Goal: Communication & Community: Answer question/provide support

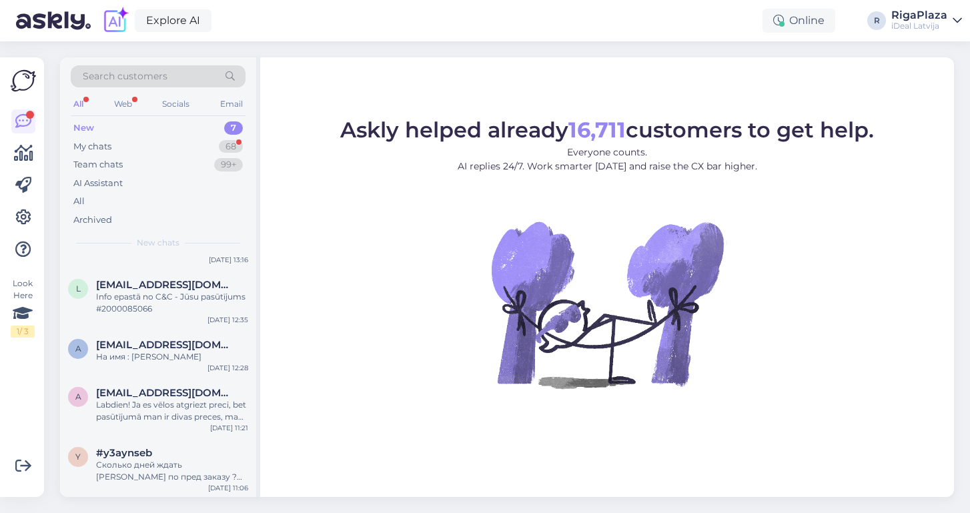
scroll to position [166, 0]
click at [136, 163] on div "Team chats 99+" at bounding box center [158, 164] width 175 height 19
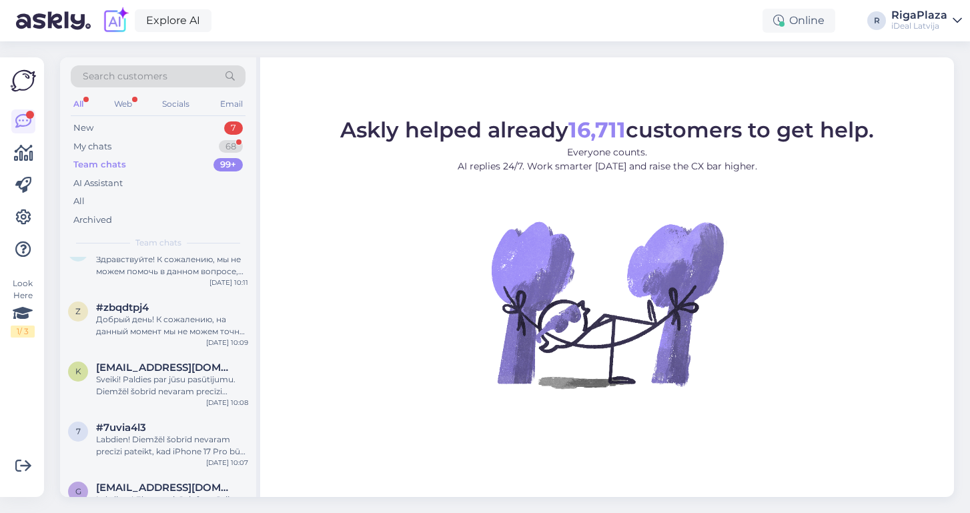
scroll to position [571, 0]
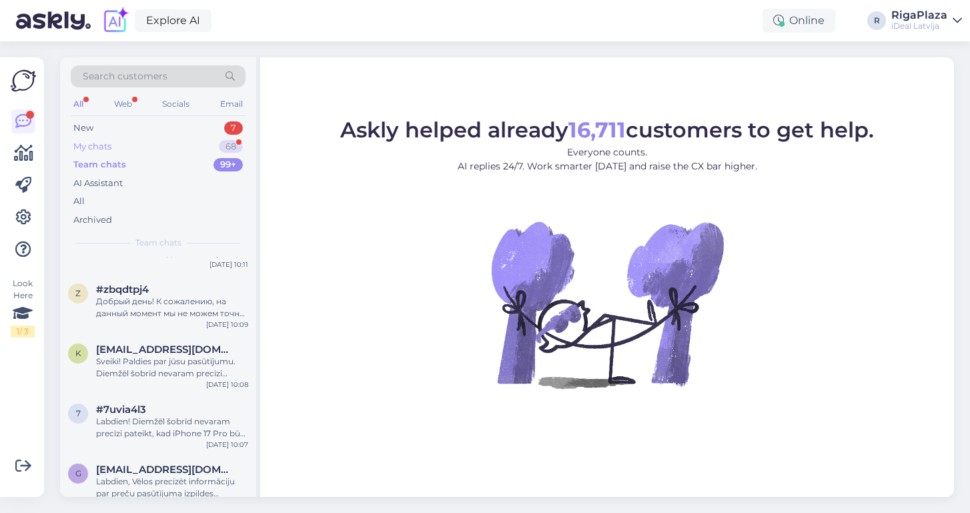
click at [115, 146] on div "My chats 68" at bounding box center [158, 146] width 175 height 19
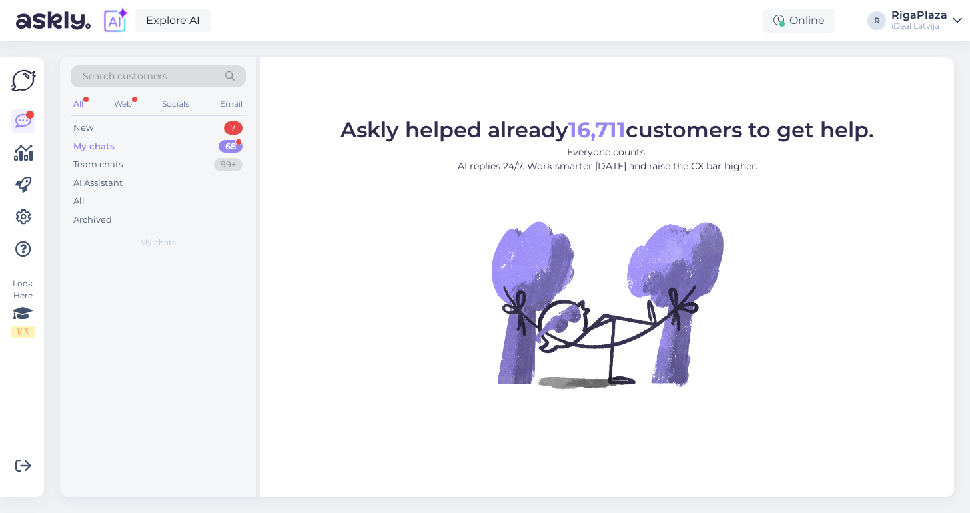
scroll to position [0, 0]
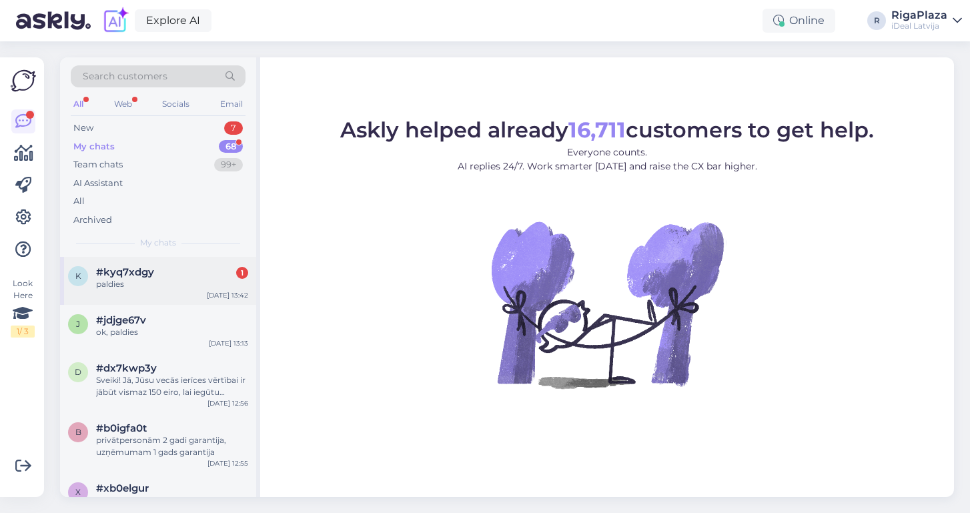
click at [181, 272] on div "#kyq7xdgy 1" at bounding box center [172, 272] width 152 height 12
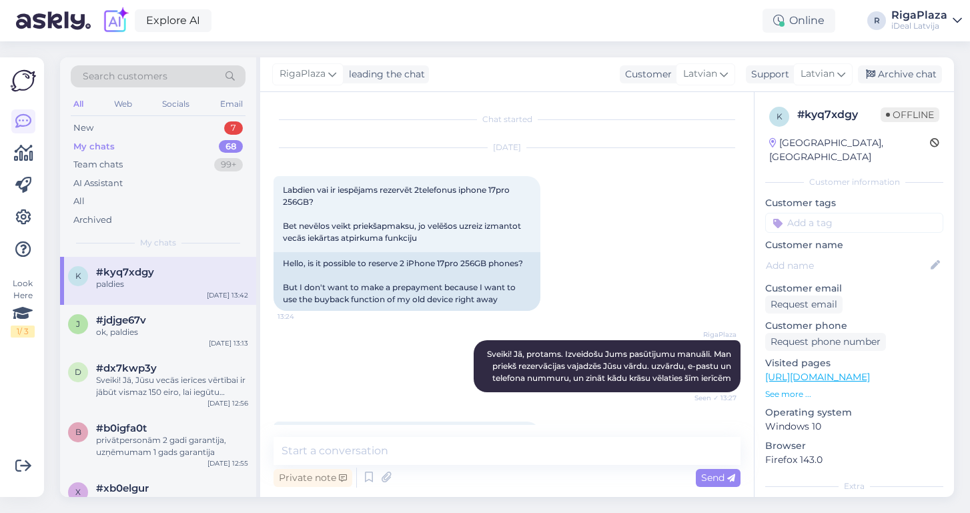
scroll to position [226, 0]
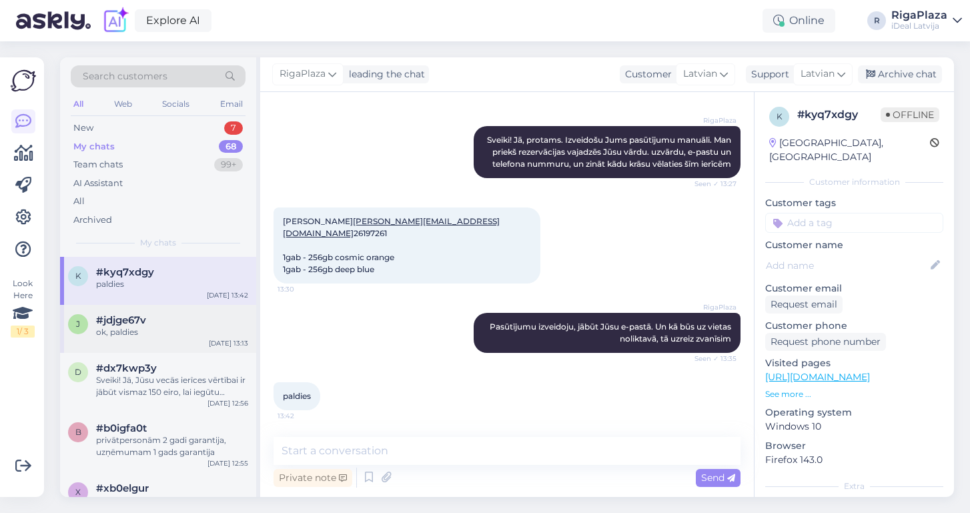
click at [147, 326] on div "ok, paldies" at bounding box center [172, 332] width 152 height 12
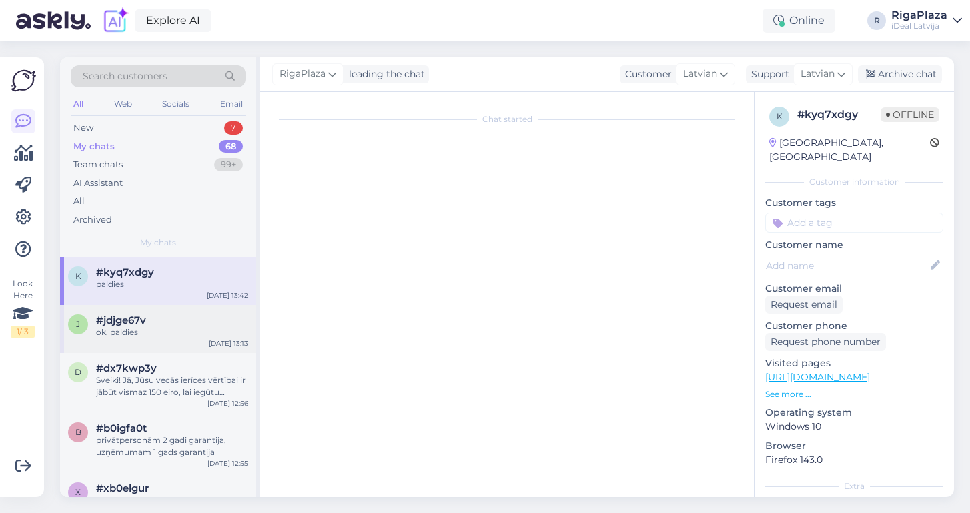
scroll to position [130, 0]
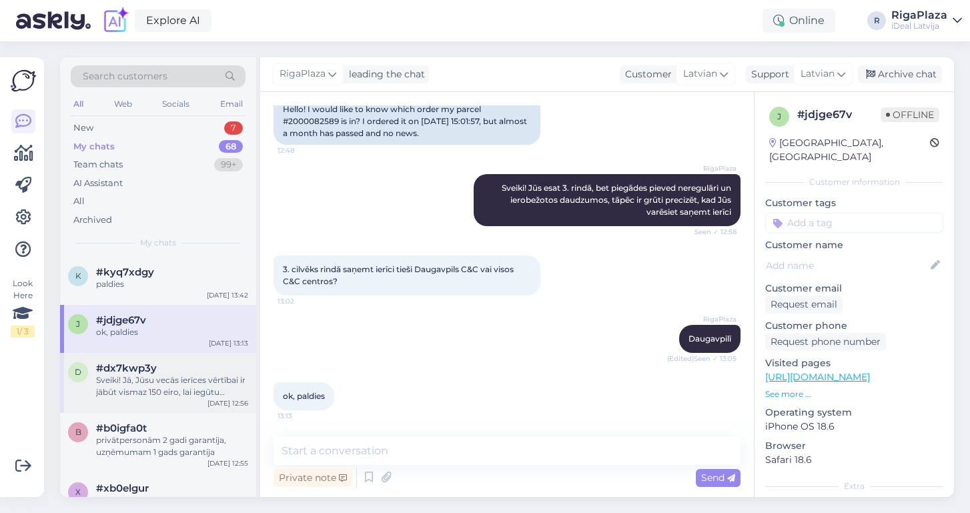
click at [142, 376] on div "Sveiki! Jā, Jūsu vecās ierīces vērtībai ir jābūt vismaz 150 eiro, lai iegūtu pa…" at bounding box center [172, 386] width 152 height 24
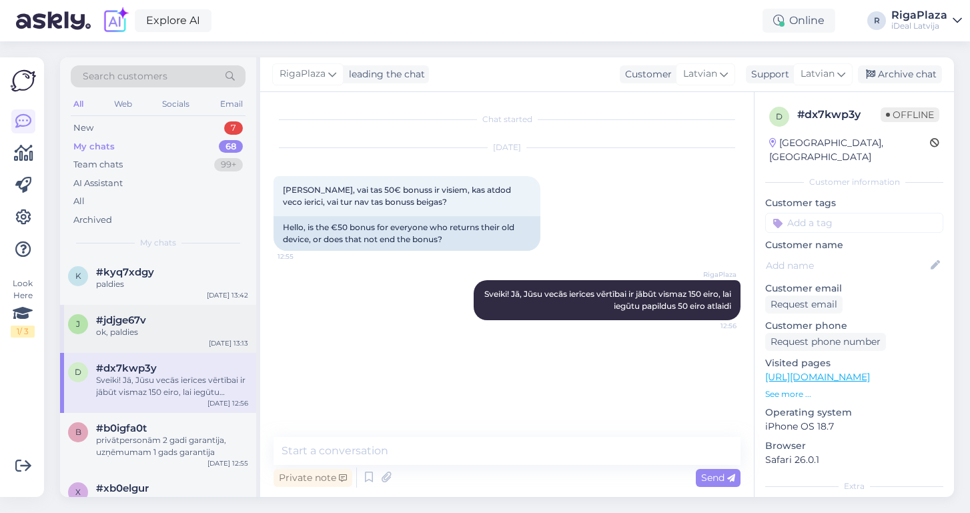
click at [130, 318] on span "#jdjge67v" at bounding box center [121, 320] width 50 height 12
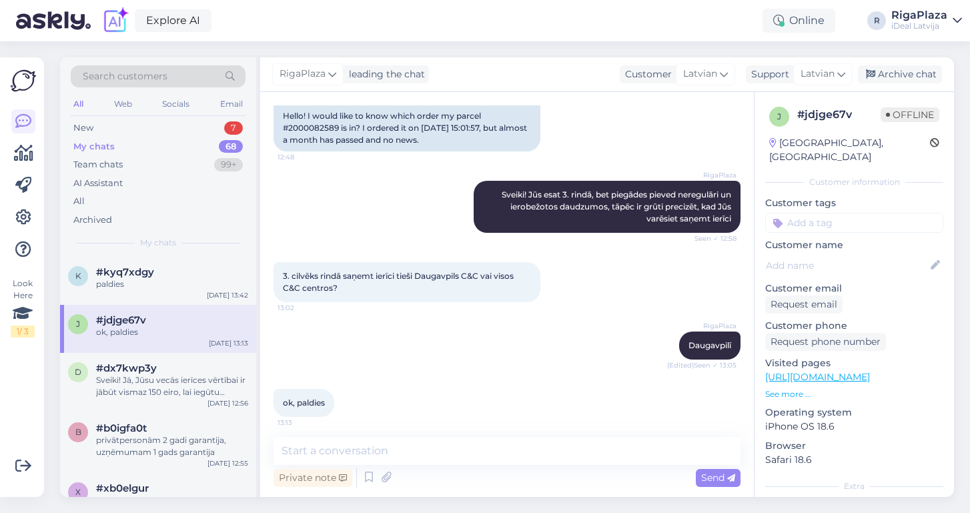
scroll to position [130, 0]
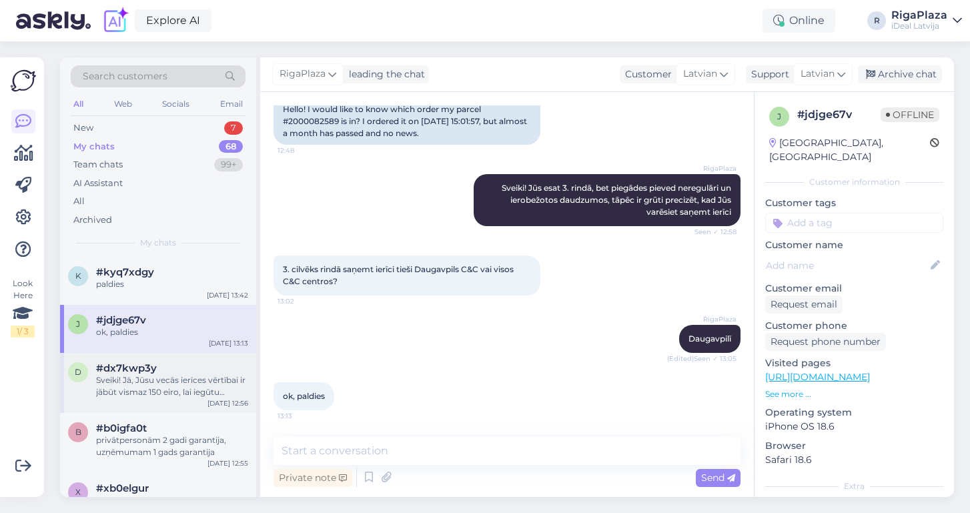
click at [151, 390] on div "Sveiki! Jā, Jūsu vecās ierīces vērtībai ir jābūt vismaz 150 eiro, lai iegūtu pa…" at bounding box center [172, 386] width 152 height 24
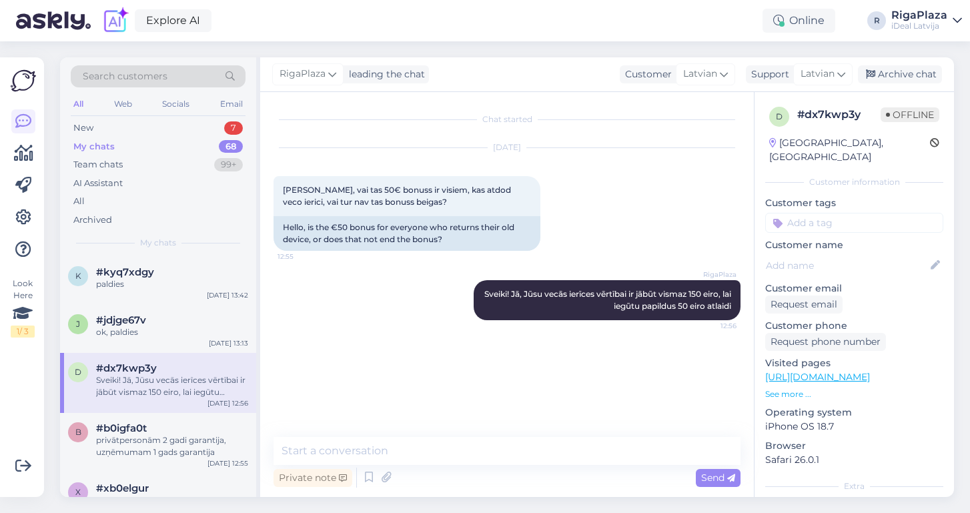
scroll to position [0, 0]
click at [169, 444] on div "privātpersonām 2 gadi garantija, uzņēmumam 1 gads garantija" at bounding box center [172, 446] width 152 height 24
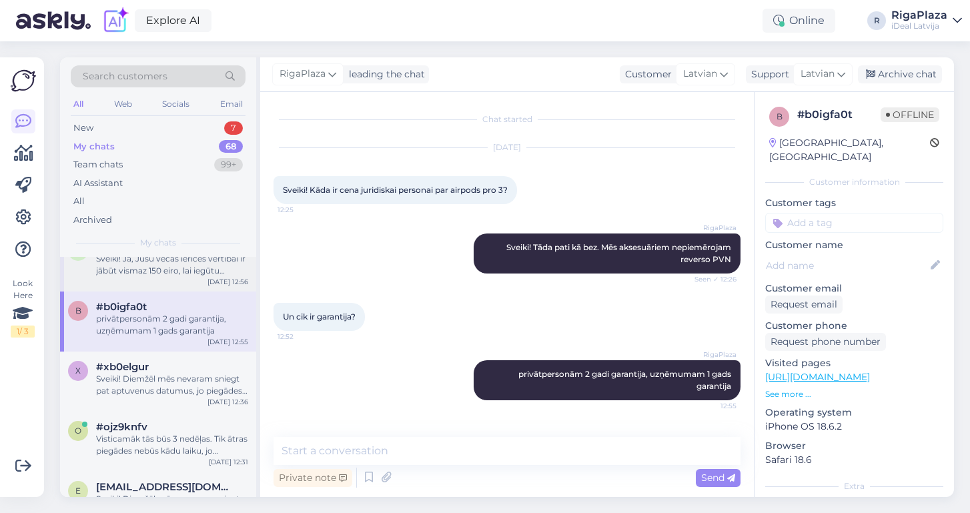
scroll to position [137, 0]
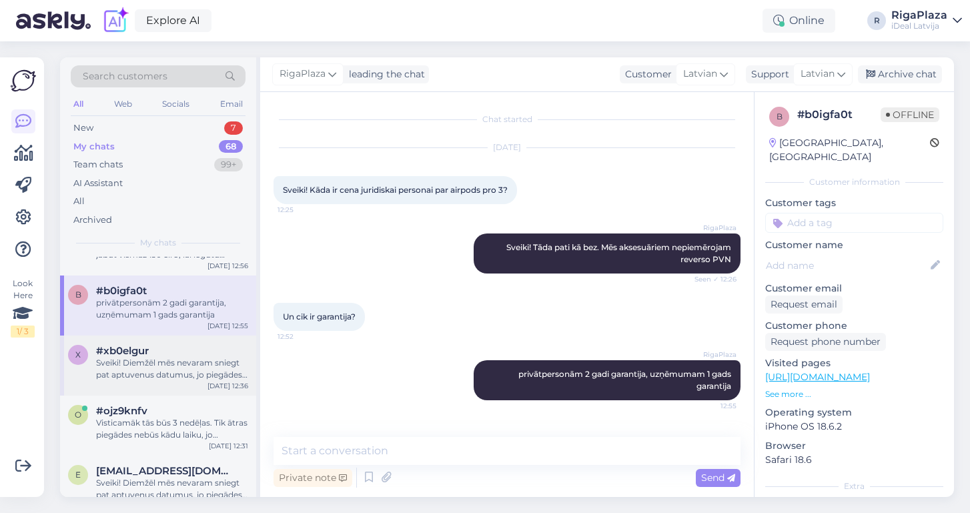
click at [150, 374] on div "Sveiki! Diemžēl mēs nevaram sniegt pat aptuvenus datumus, jo piegādes notiek ne…" at bounding box center [172, 369] width 152 height 24
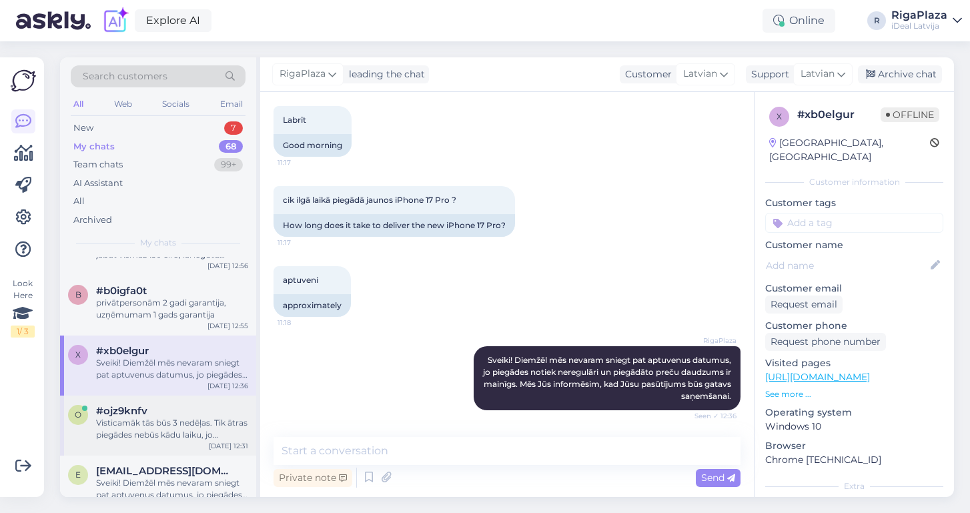
click at [151, 410] on div "#ojz9knfv" at bounding box center [172, 411] width 152 height 12
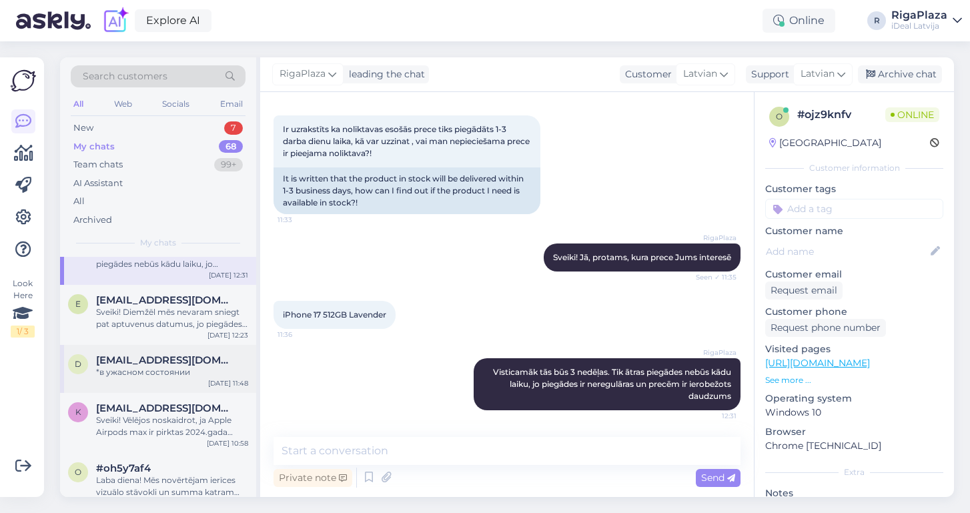
scroll to position [310, 0]
click at [151, 322] on div "Sveiki! Diemžēl mēs nevaram sniegt pat aptuvenus datumus, jo piegādes notiek ne…" at bounding box center [172, 316] width 152 height 24
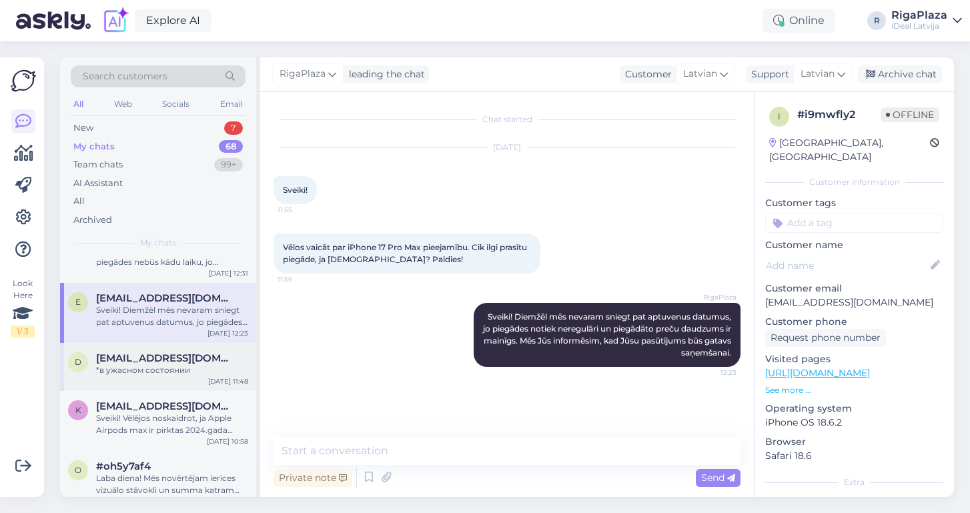
click at [147, 374] on div "*в ужасном состоянии" at bounding box center [172, 370] width 152 height 12
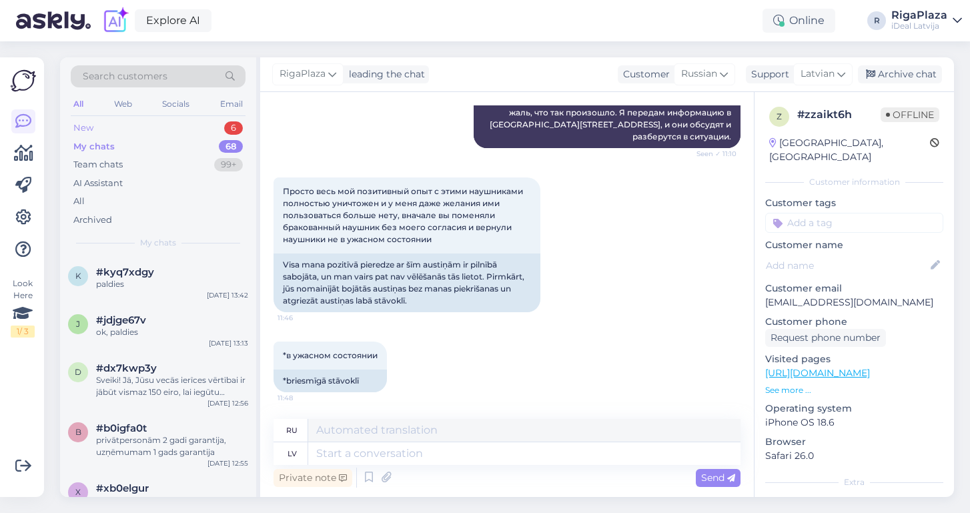
click at [118, 124] on div "New 6" at bounding box center [158, 128] width 175 height 19
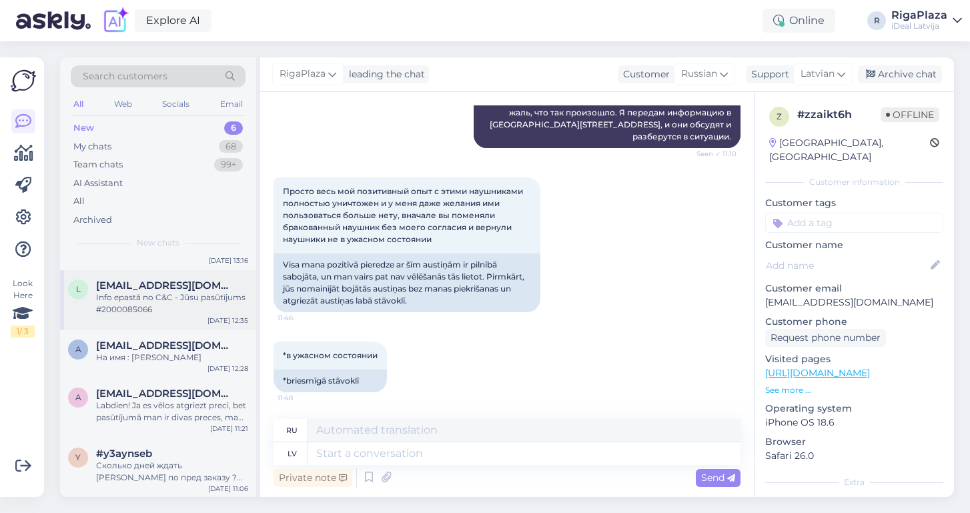
scroll to position [106, 0]
click at [135, 352] on div "На имя : [PERSON_NAME]" at bounding box center [172, 358] width 152 height 12
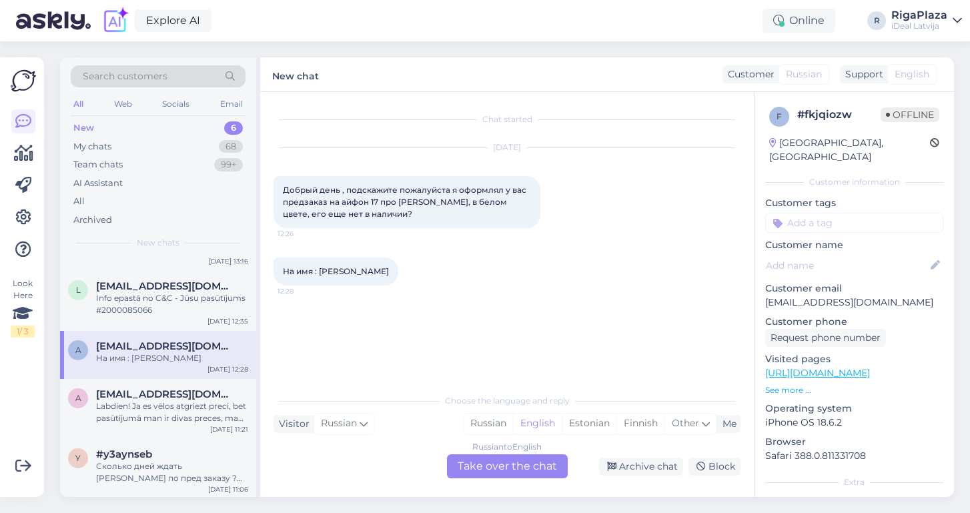
click at [514, 463] on div "Russian to English Take over the chat" at bounding box center [507, 466] width 121 height 24
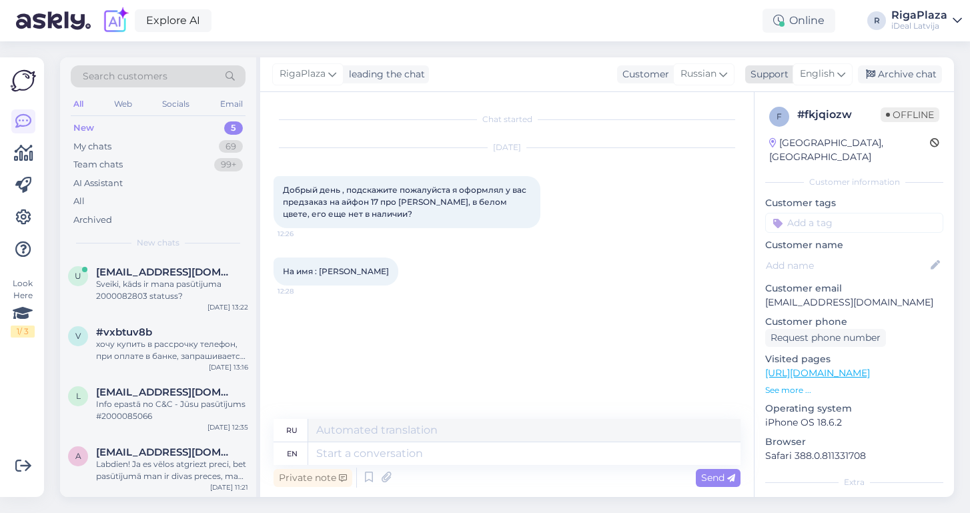
click at [827, 75] on span "English" at bounding box center [817, 74] width 35 height 15
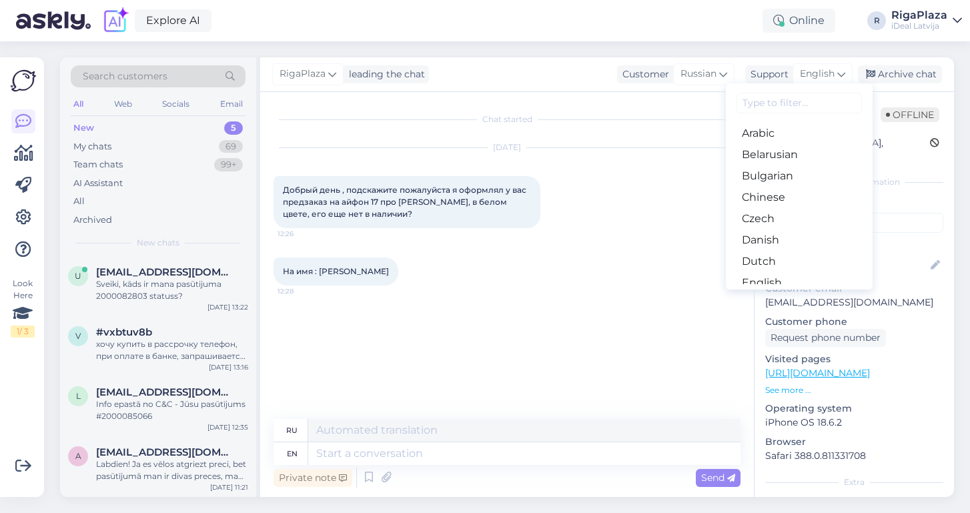
click at [643, 177] on div "[DATE] Добрый день , подскажите пожалуйста я оформлял у вас предзаказ на айфон …" at bounding box center [507, 187] width 467 height 109
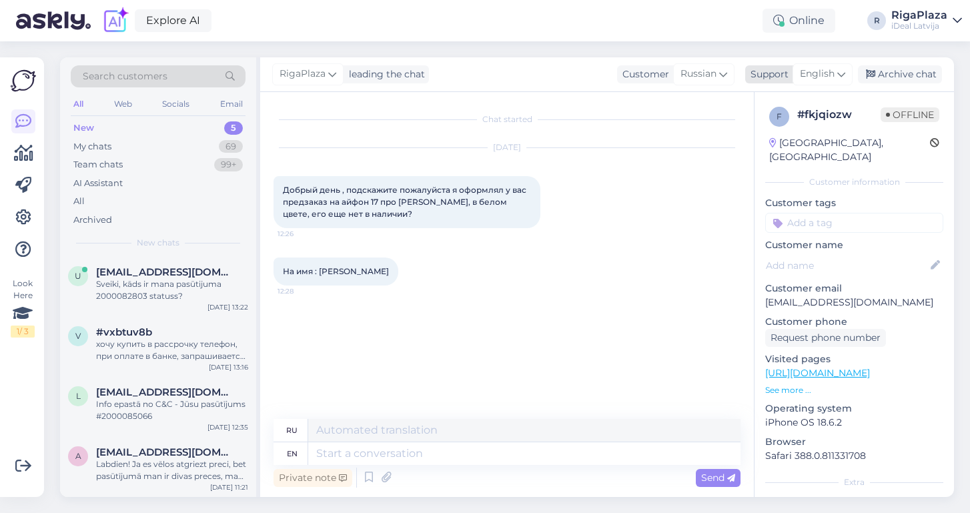
click at [820, 70] on span "English" at bounding box center [817, 74] width 35 height 15
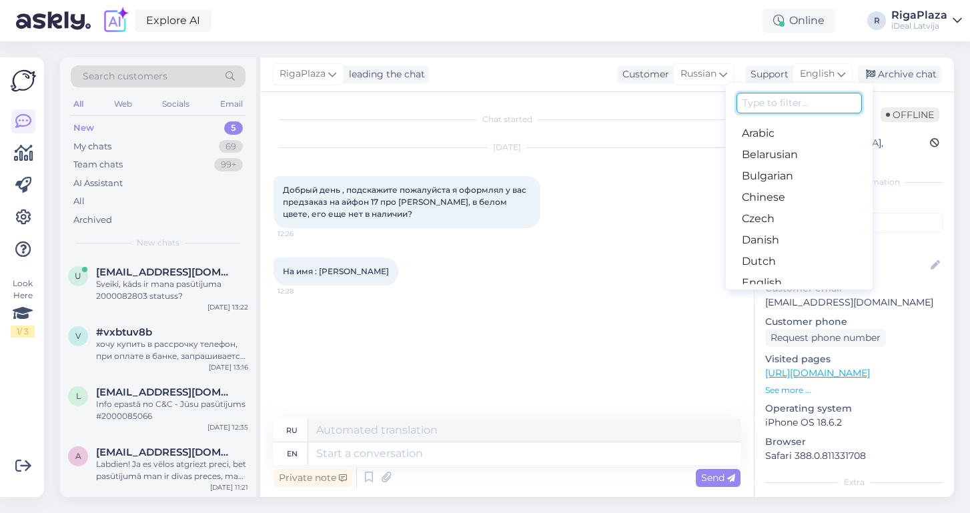
click at [761, 103] on input at bounding box center [799, 103] width 125 height 21
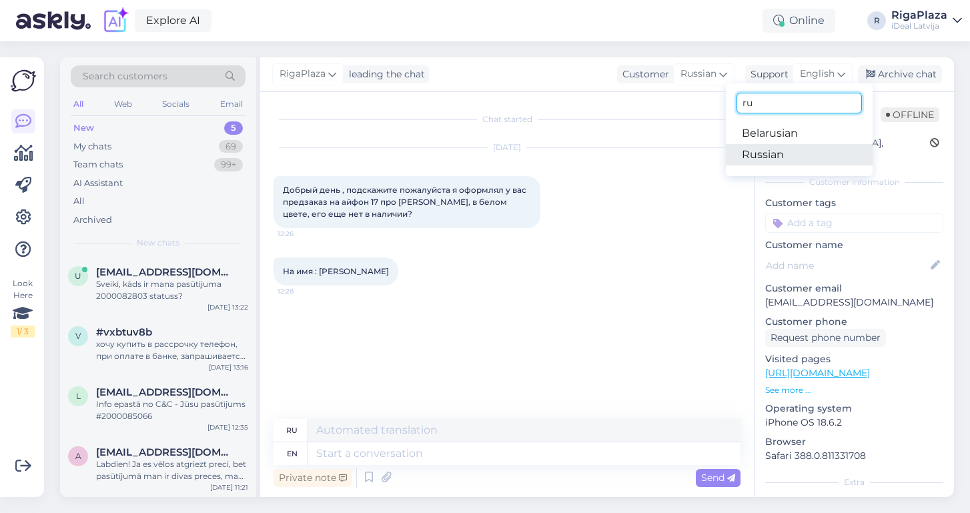
type input "ru"
click at [759, 159] on link "Russian" at bounding box center [799, 154] width 147 height 21
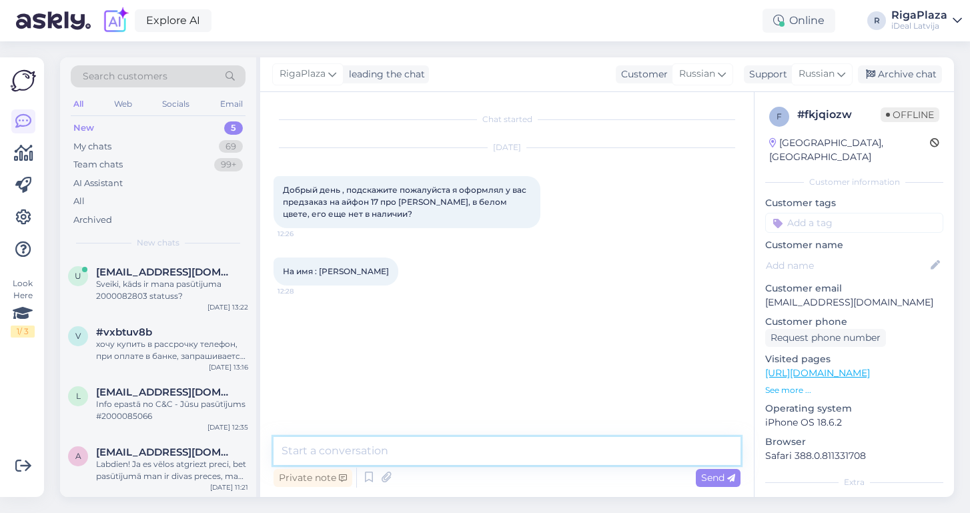
click at [320, 452] on textarea at bounding box center [507, 451] width 467 height 28
type textarea "L"
click at [829, 73] on span "Russian" at bounding box center [817, 74] width 36 height 15
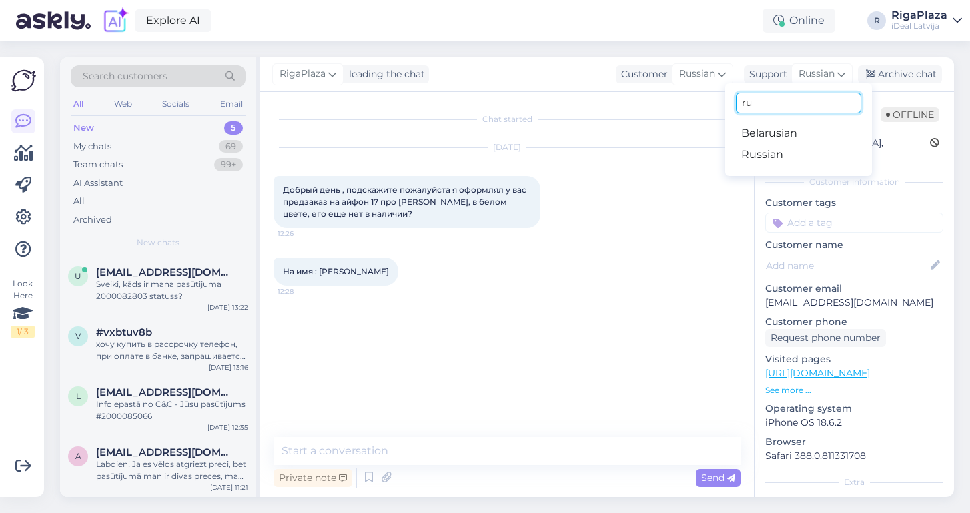
drag, startPoint x: 761, startPoint y: 105, endPoint x: 675, endPoint y: 98, distance: 85.7
click at [673, 99] on div "RigaPlaza leading the chat Customer Russian Support Russian ru Belarusian Russi…" at bounding box center [607, 277] width 694 height 440
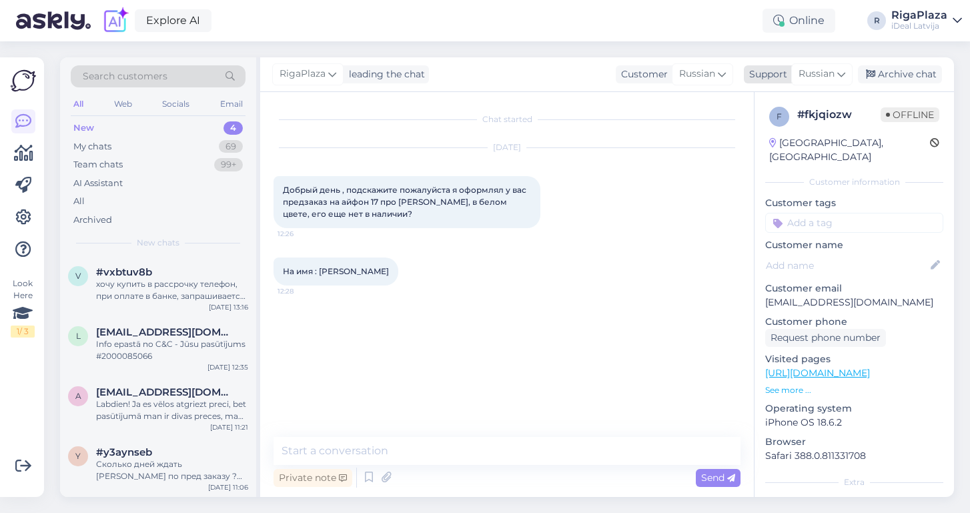
click at [836, 71] on div "Russian" at bounding box center [821, 73] width 61 height 21
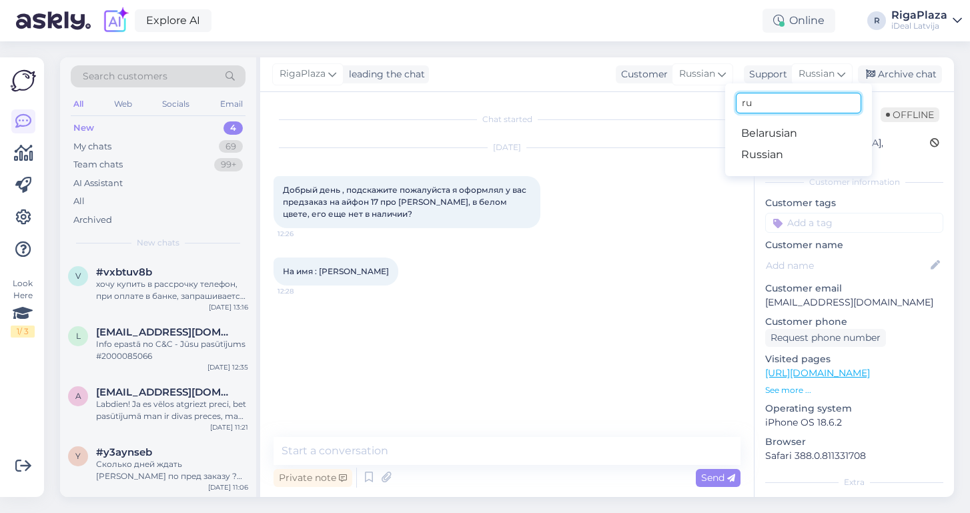
drag, startPoint x: 809, startPoint y: 100, endPoint x: 715, endPoint y: 91, distance: 95.1
click at [713, 91] on div "RigaPlaza leading the chat Customer Russian Support Russian ru Belarusian Russi…" at bounding box center [607, 74] width 694 height 35
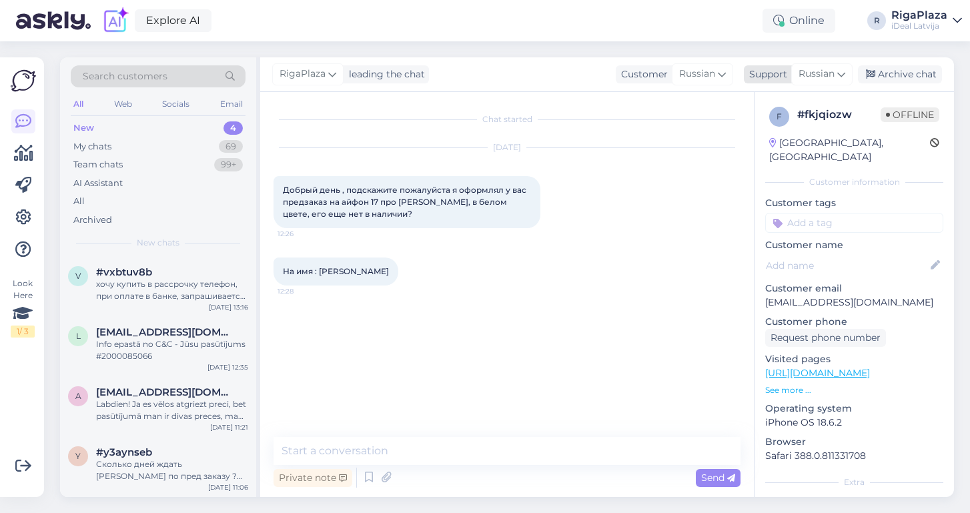
click at [831, 75] on span "Russian" at bounding box center [817, 74] width 36 height 15
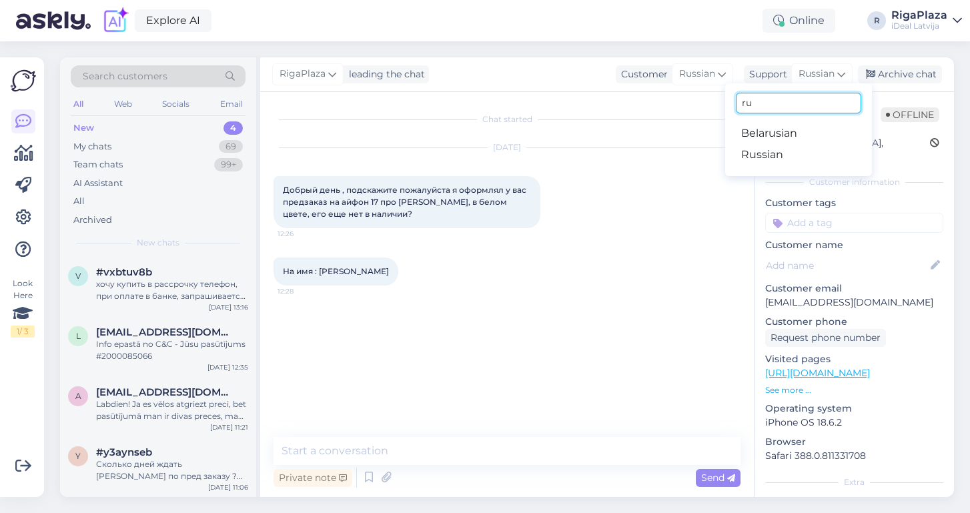
click at [804, 103] on input "ru" at bounding box center [798, 103] width 125 height 21
type input "v"
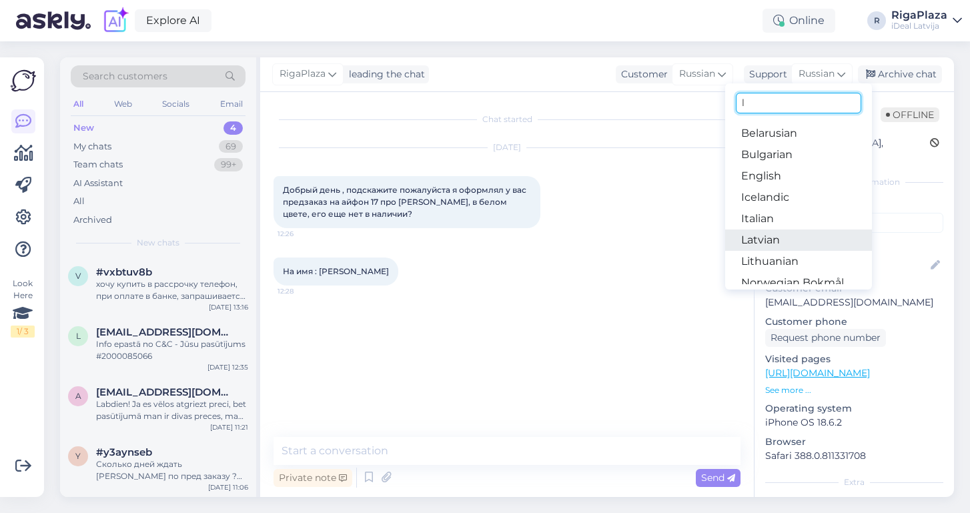
type input "l"
click at [800, 243] on link "Latvian" at bounding box center [798, 240] width 147 height 21
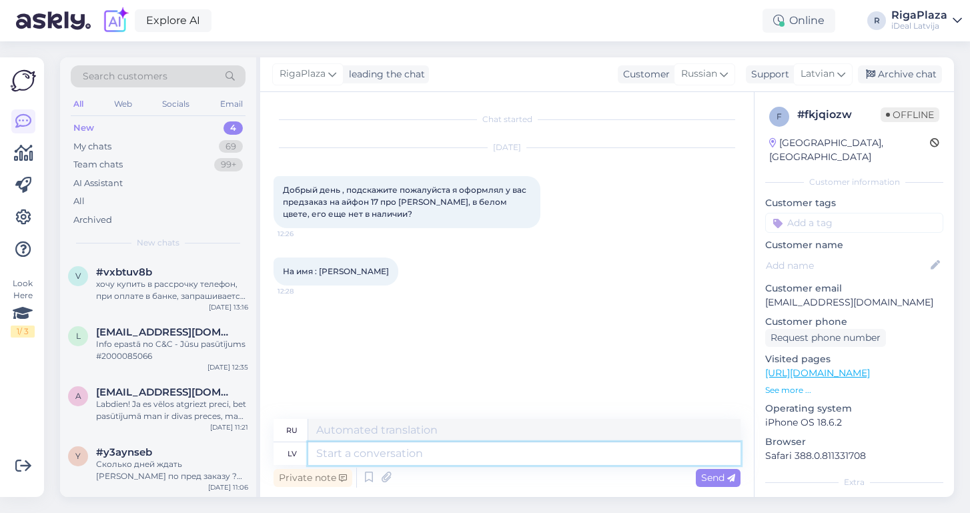
click at [341, 460] on textarea at bounding box center [524, 453] width 432 height 23
paste textarea "Labdien! Paldies par Jūsu pasūtījumu iPhone 17 Pro Max. Ierīču pieejamība šobrī…"
type textarea "Labdien! Paldies par Jūsu pasūtījumu iPhone 17 Pro Max. Ierīču pieejamība šobrī…"
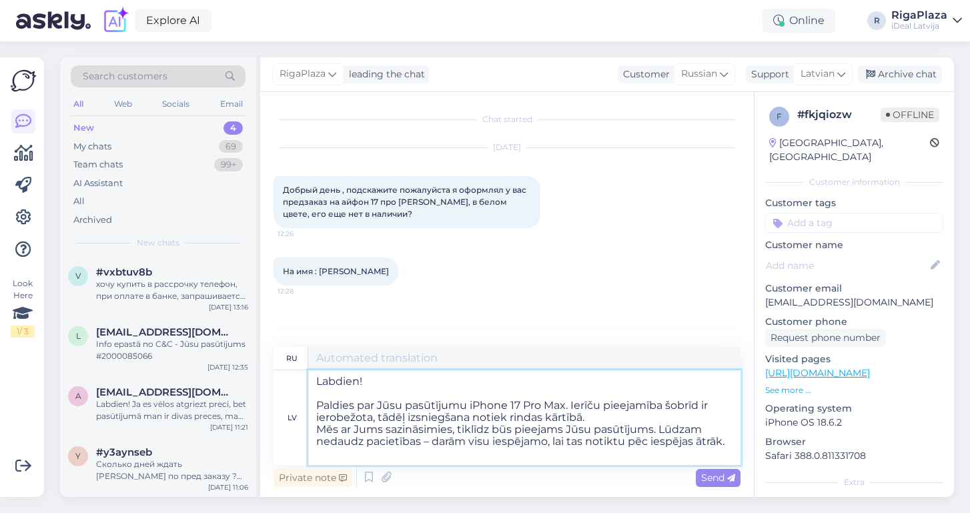
type textarea "Здравствуйте! Благодарим вас за заказ iPhone 17 Pro Max. В настоящее время коли…"
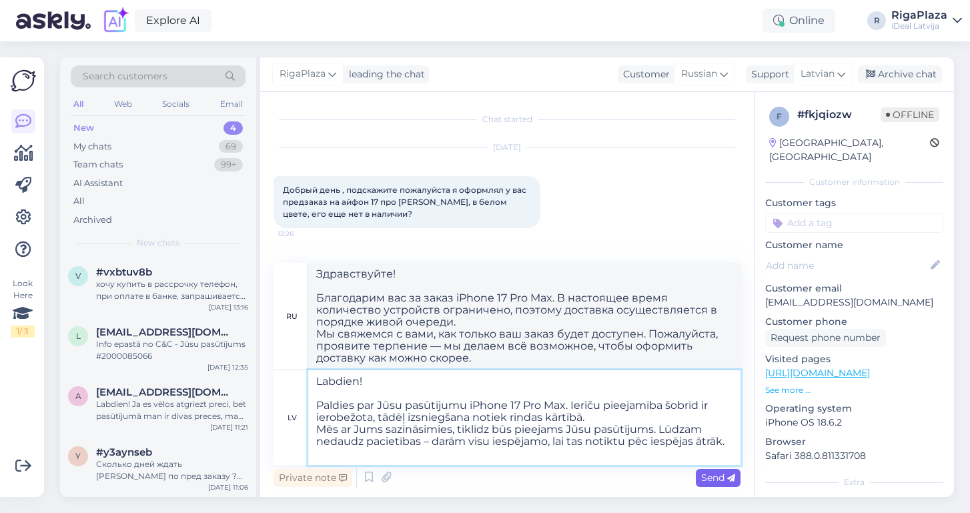
type textarea "Labdien! Paldies par Jūsu pasūtījumu iPhone 17 Pro Max. Ierīču pieejamība šobrī…"
click at [699, 476] on div "Send" at bounding box center [718, 478] width 45 height 18
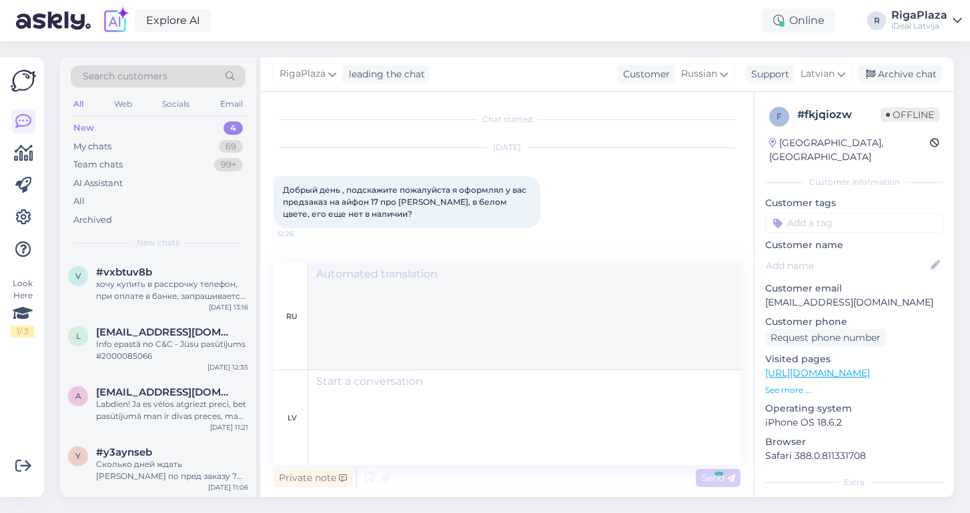
scroll to position [153, 0]
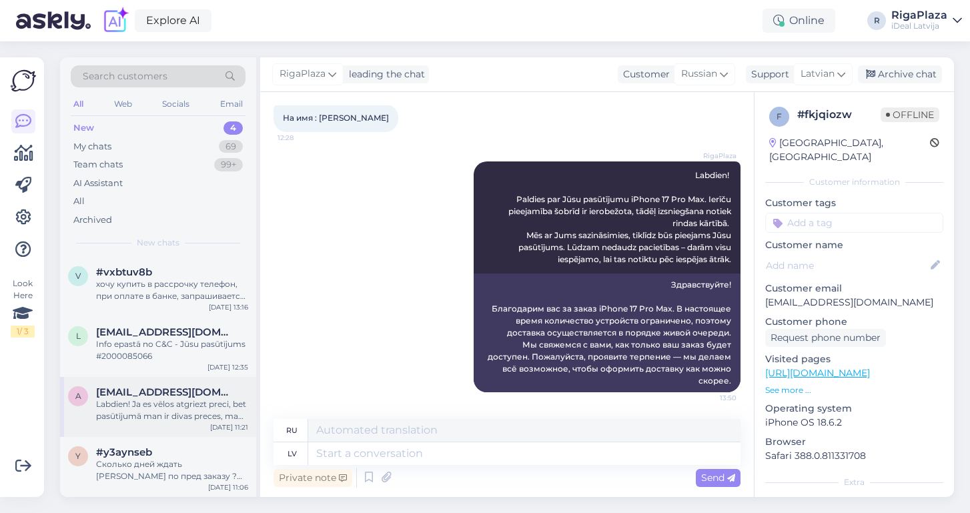
click at [165, 413] on div "Labdien! Ja es vēlos atgriezt preci, bet pasūtījumā man ir divas preces, man ja…" at bounding box center [172, 410] width 152 height 24
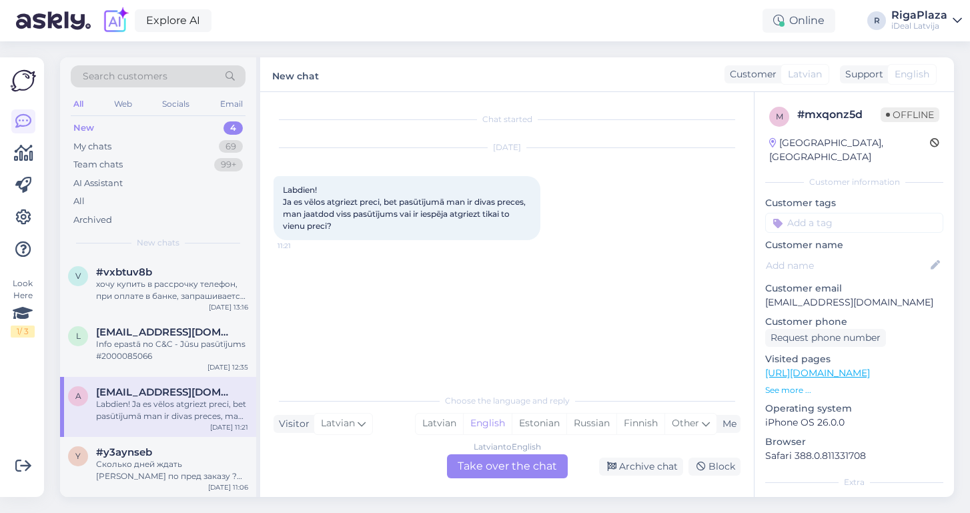
scroll to position [0, 0]
click at [496, 466] on div "Latvian to English Take over the chat" at bounding box center [507, 466] width 121 height 24
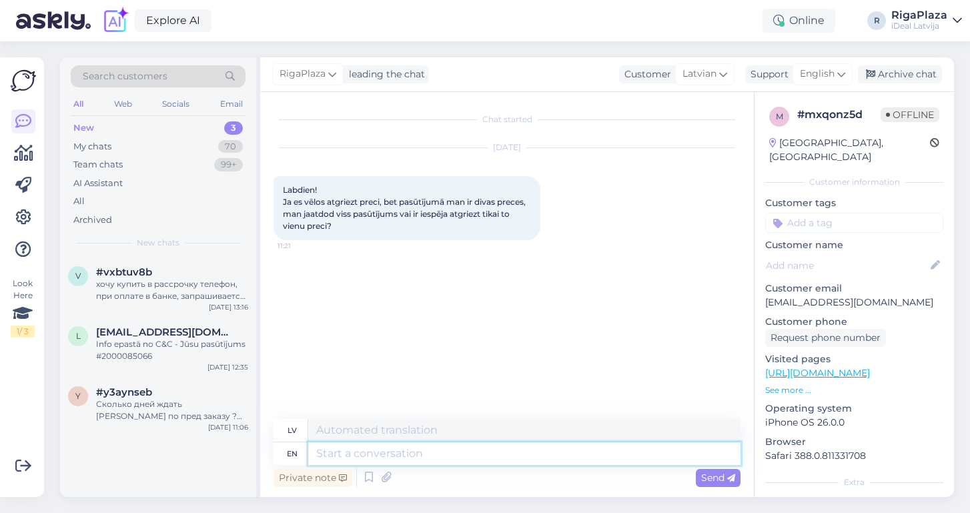
click at [346, 450] on textarea at bounding box center [524, 453] width 432 height 23
click at [817, 76] on span "English" at bounding box center [817, 74] width 35 height 15
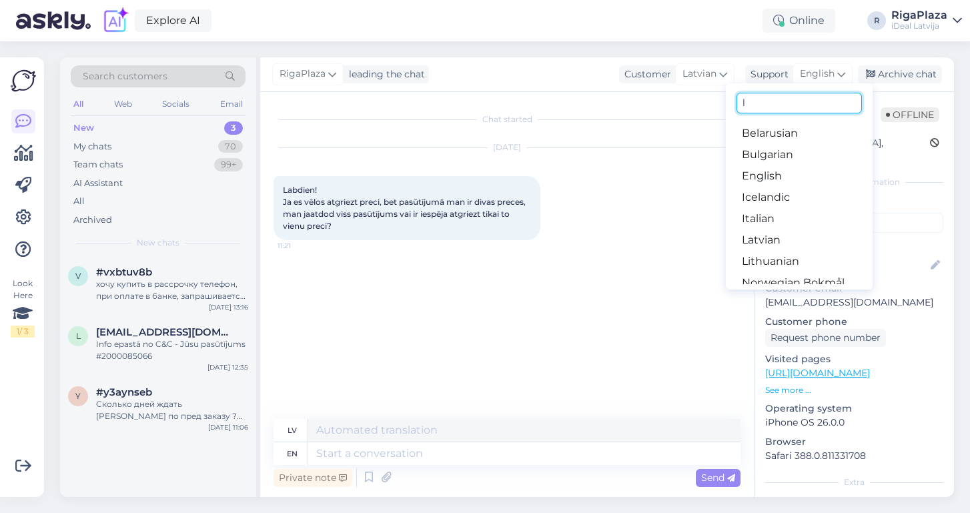
click at [775, 107] on input "l" at bounding box center [799, 103] width 125 height 21
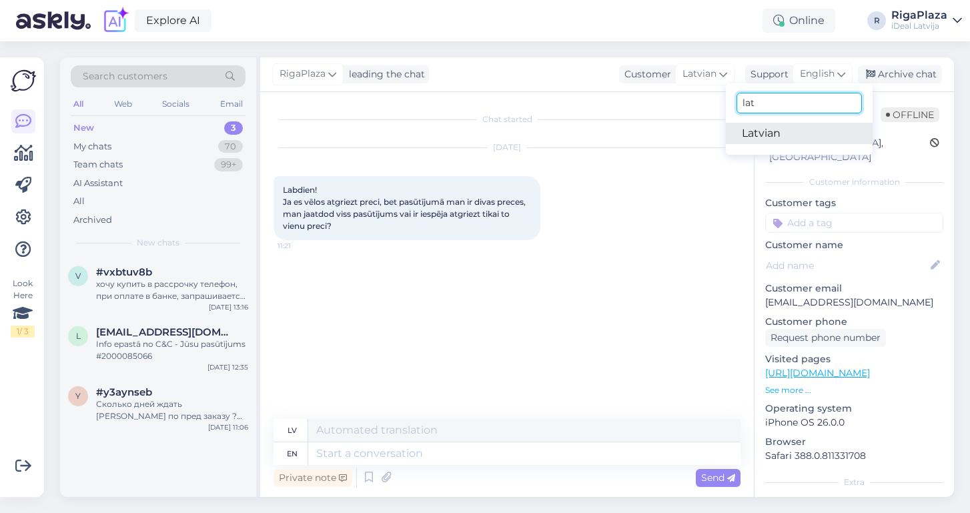
type input "lat"
click at [773, 141] on link "Latvian" at bounding box center [799, 133] width 147 height 21
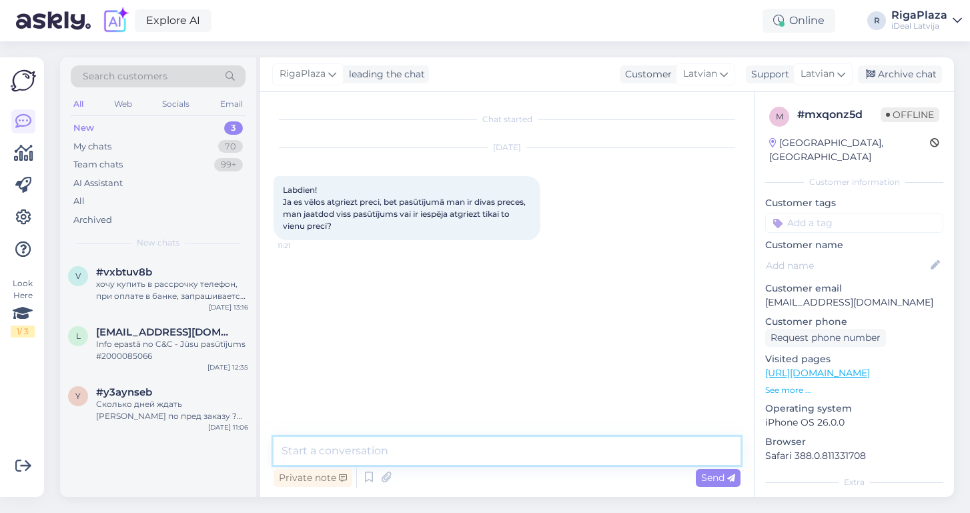
click at [370, 455] on textarea at bounding box center [507, 451] width 467 height 28
type textarea "Labdien, Js varāt atgriezt vienu preci"
